Goal: Navigation & Orientation: Find specific page/section

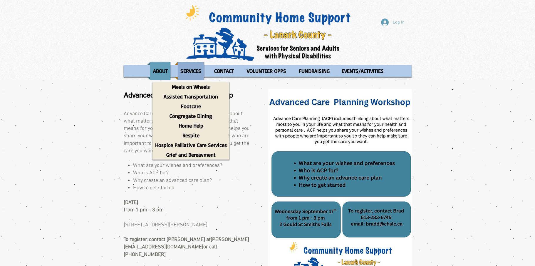
click at [195, 70] on p "SERVICES" at bounding box center [191, 71] width 26 height 18
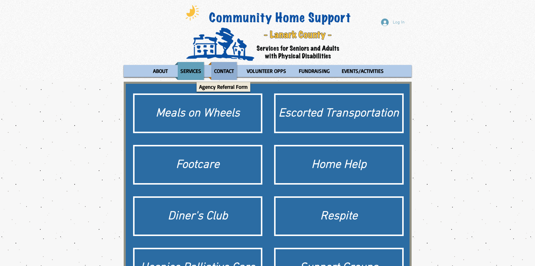
click at [227, 69] on p "CONTACT" at bounding box center [223, 71] width 25 height 18
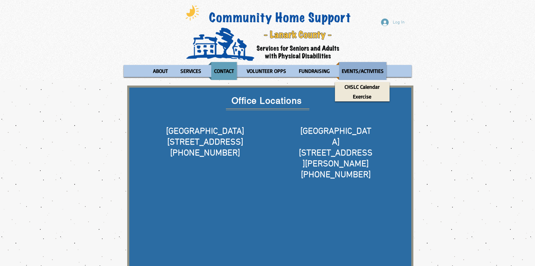
click at [363, 69] on p "EVENTS/ACTIVITIES" at bounding box center [362, 71] width 47 height 18
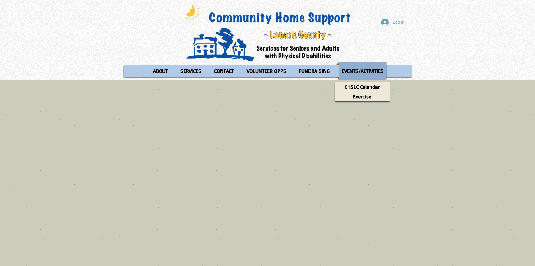
click at [356, 67] on p "EVENTS/ACTIVITIES" at bounding box center [362, 71] width 47 height 18
click at [378, 85] on p "CHSLC Calendar" at bounding box center [362, 87] width 40 height 10
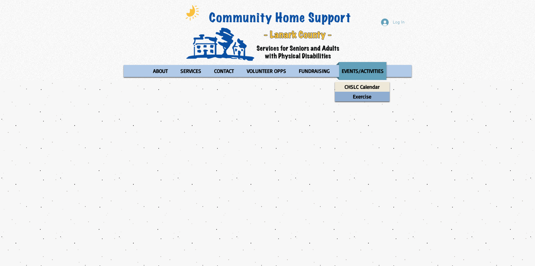
click at [365, 97] on p "Exercise" at bounding box center [362, 97] width 24 height 10
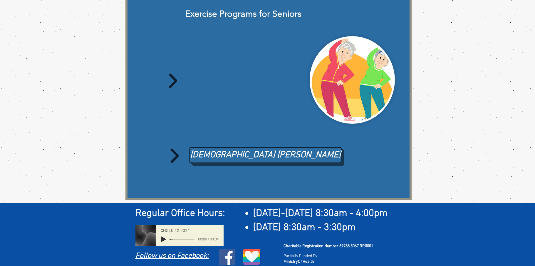
scroll to position [93, 0]
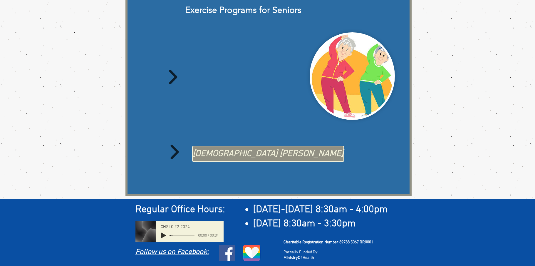
click at [225, 151] on span "[DEMOGRAPHIC_DATA] [PERSON_NAME]" at bounding box center [268, 154] width 151 height 12
